Goal: Task Accomplishment & Management: Manage account settings

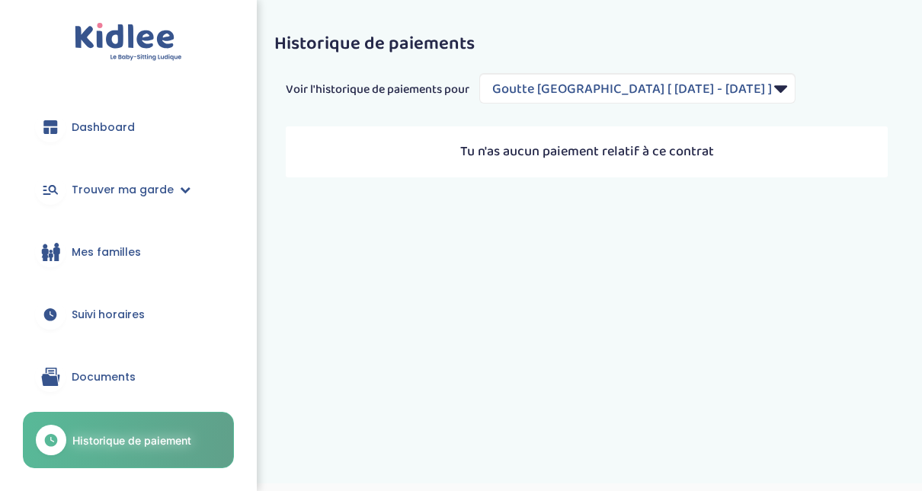
select select "2137"
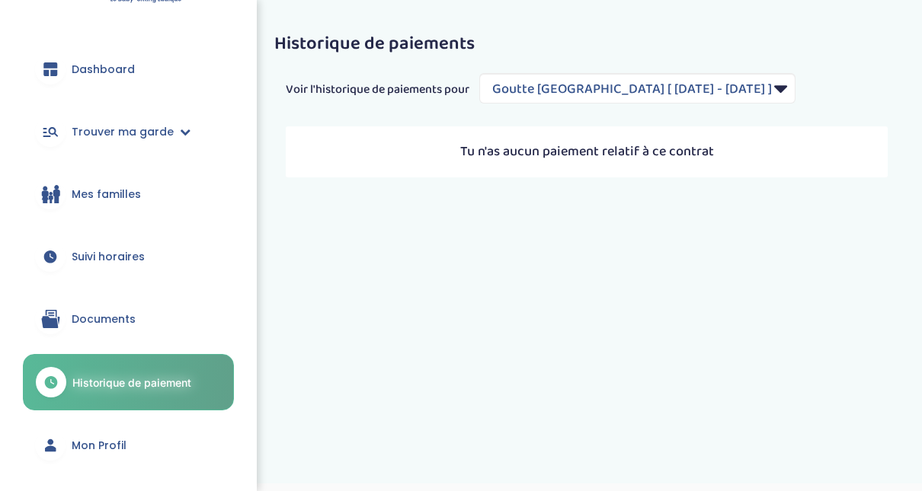
scroll to position [77, 0]
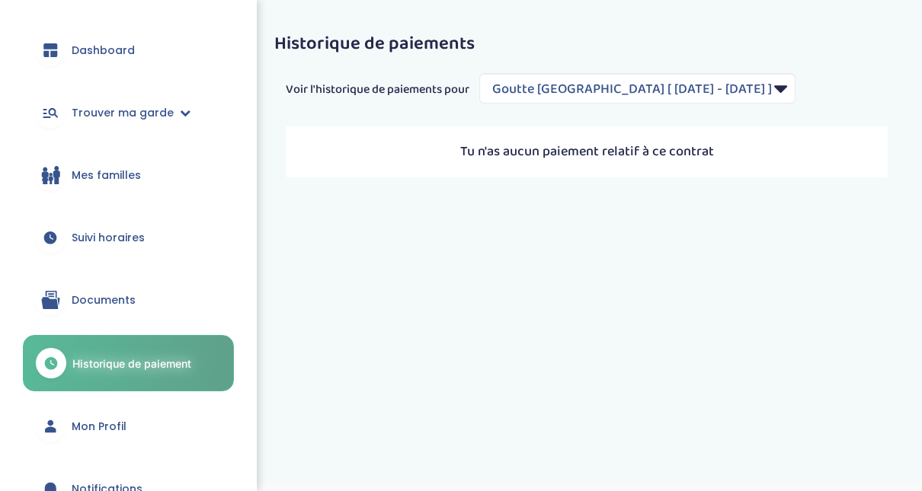
drag, startPoint x: 257, startPoint y: 262, endPoint x: 257, endPoint y: 279, distance: 16.8
click at [257, 279] on div "trouver ma garde Dashboard Mon profil Mes famille Mes documents Dashboard Trouv…" at bounding box center [461, 266] width 922 height 533
drag, startPoint x: 249, startPoint y: 267, endPoint x: 249, endPoint y: 280, distance: 13.7
click at [249, 280] on div "Dashboard Trouver ma garde Mes recherches Candidatures en cours Candidatures va…" at bounding box center [128, 245] width 257 height 491
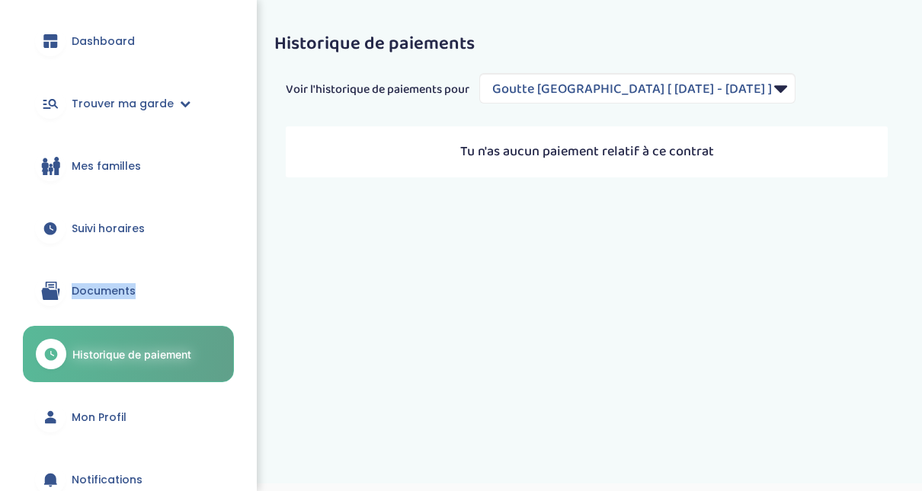
scroll to position [79, 0]
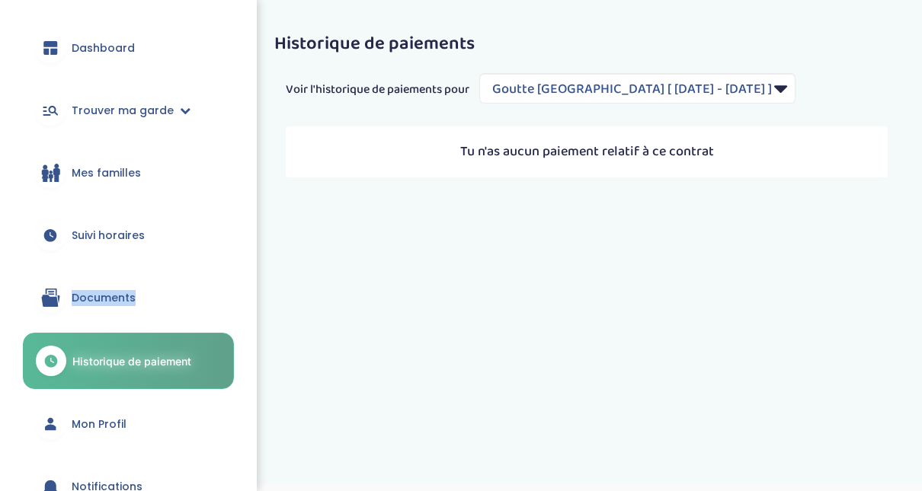
click at [254, 16] on div "Dashboard Trouver ma garde Mes recherches Candidatures en cours Candidatures va…" at bounding box center [128, 245] width 257 height 491
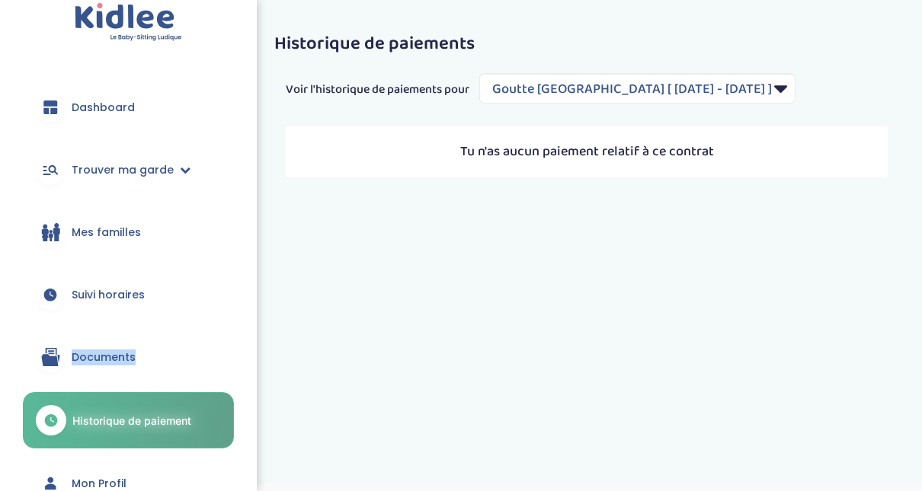
scroll to position [0, 0]
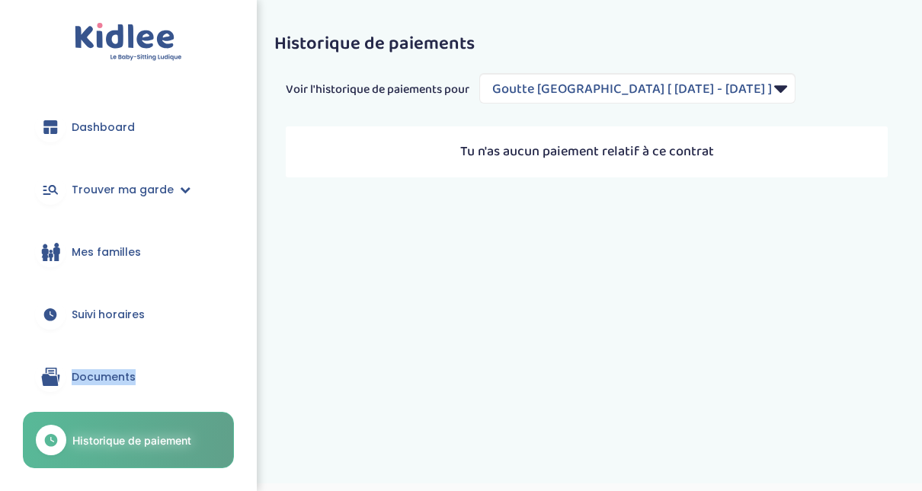
click at [117, 132] on span "Dashboard" at bounding box center [103, 128] width 63 height 16
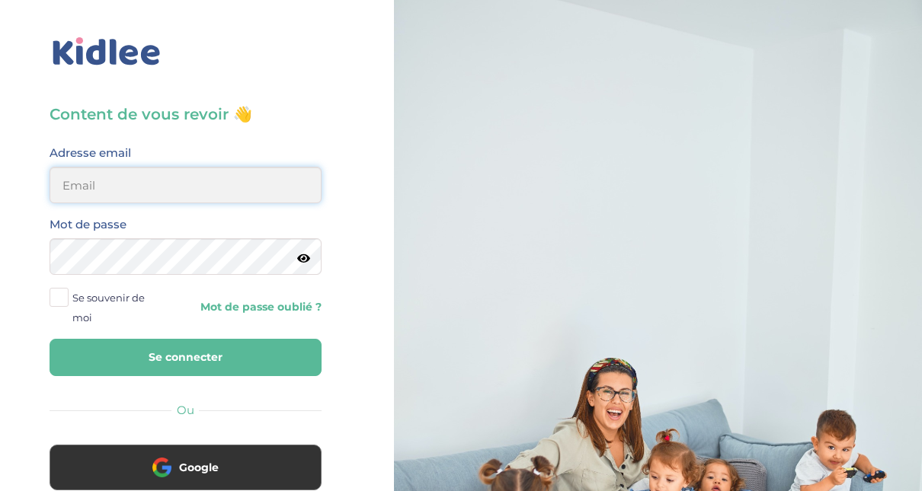
type input "[EMAIL_ADDRESS][DOMAIN_NAME]"
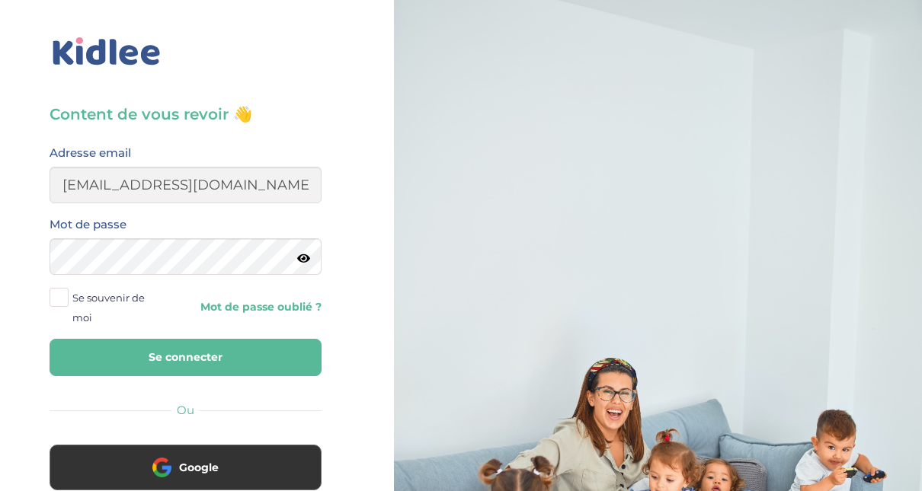
click at [199, 359] on button "Se connecter" at bounding box center [186, 357] width 272 height 37
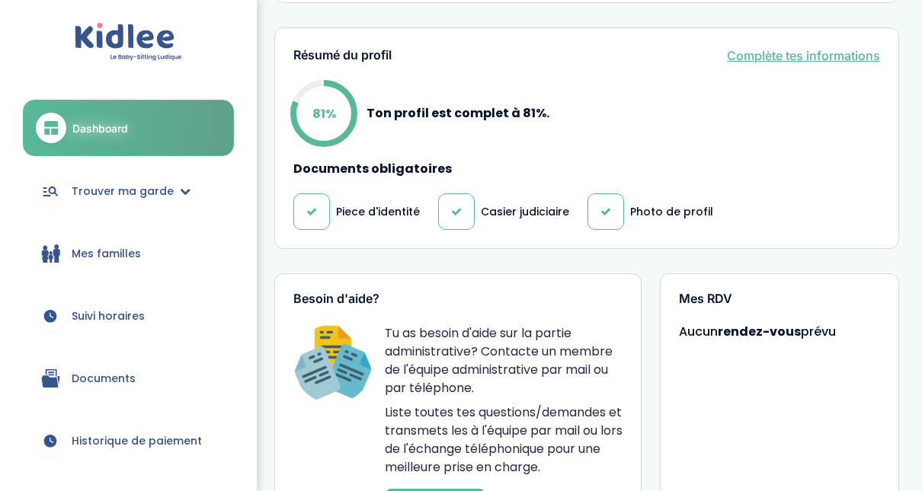
scroll to position [385, 0]
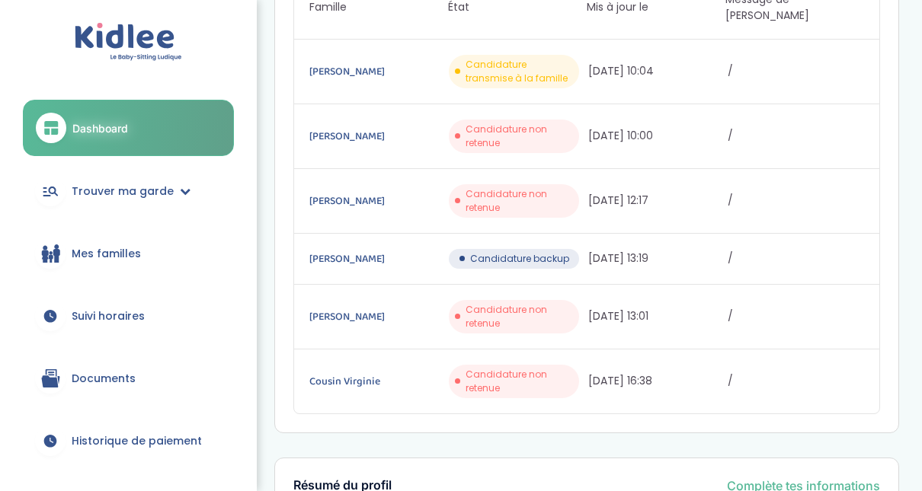
click at [96, 382] on span "Documents" at bounding box center [104, 379] width 64 height 16
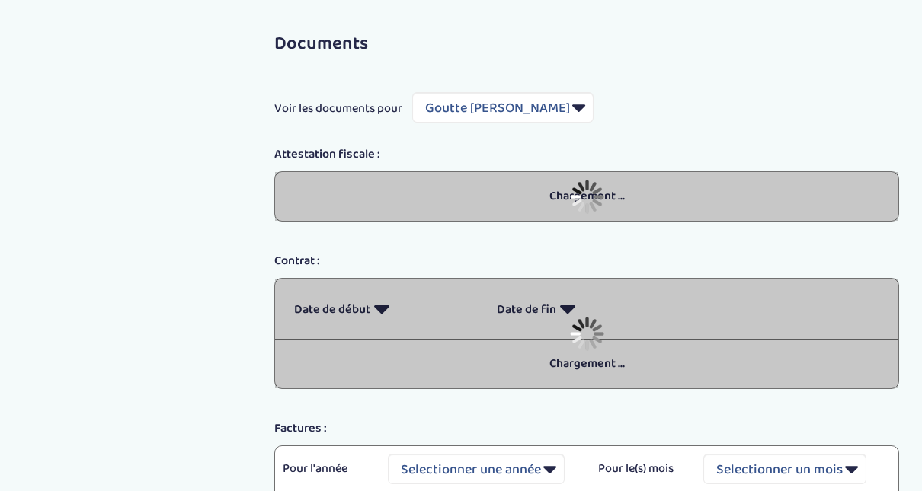
select select "5489"
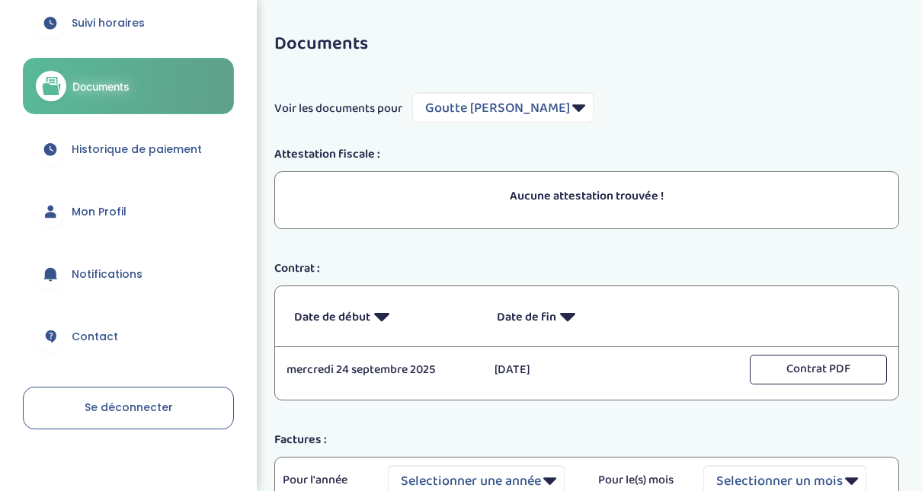
scroll to position [299, 0]
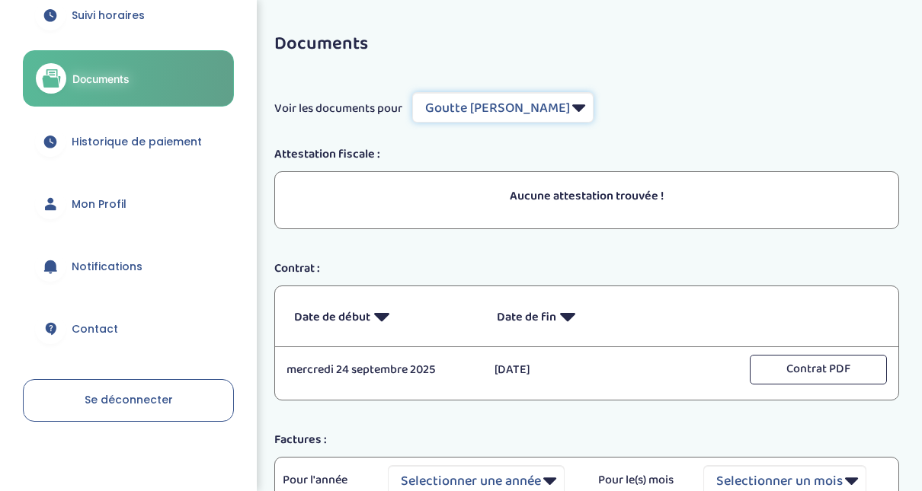
click at [555, 113] on select "Filtrer par Famille Goutte Florence" at bounding box center [502, 107] width 181 height 30
click at [753, 80] on div "Documents Voir les documents pour Filtrer par Famille Goutte Florence Attestati…" at bounding box center [586, 335] width 670 height 625
click at [248, 119] on div "Dashboard Trouver ma garde Mes recherches Candidatures en cours Candidatures va…" at bounding box center [128, 245] width 257 height 491
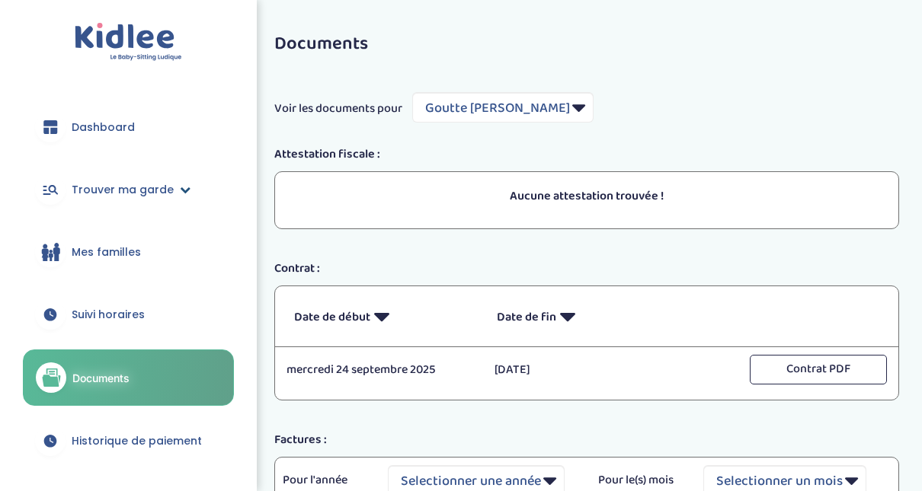
click at [171, 189] on link "Trouver ma garde" at bounding box center [128, 189] width 211 height 55
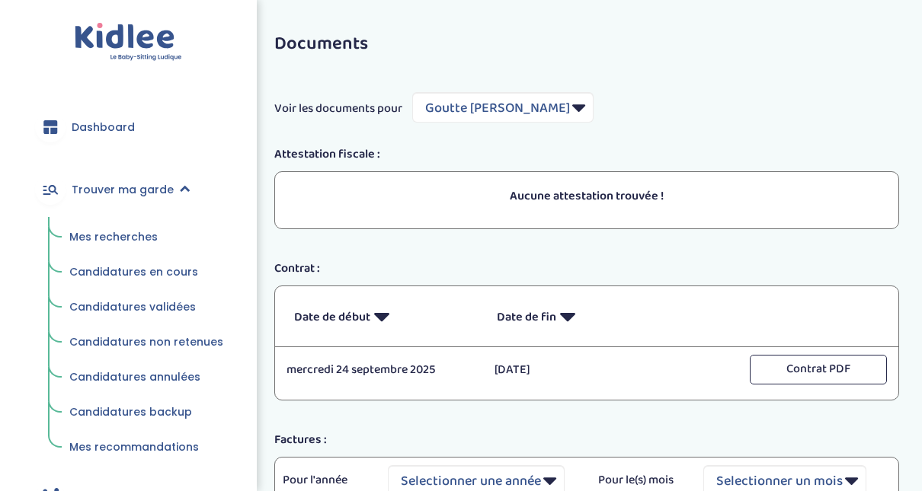
click at [116, 235] on span "Mes recherches" at bounding box center [113, 236] width 88 height 15
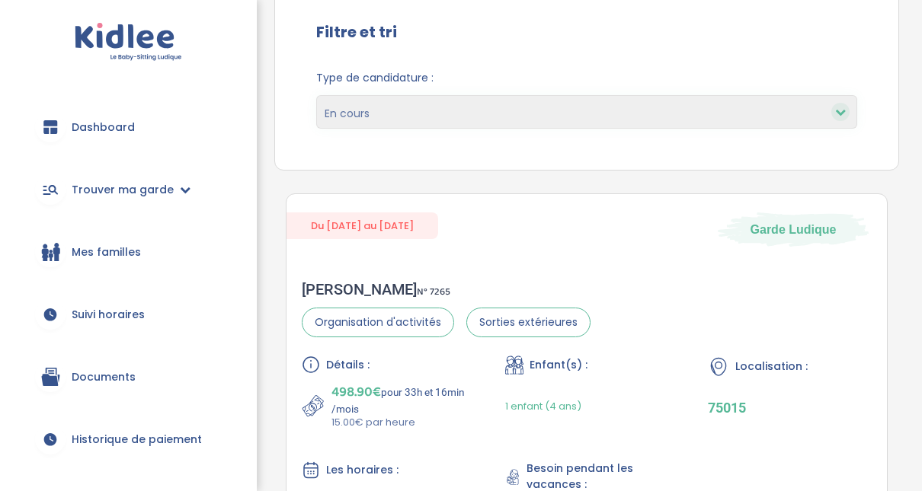
scroll to position [332, 0]
